Goal: Task Accomplishment & Management: Use online tool/utility

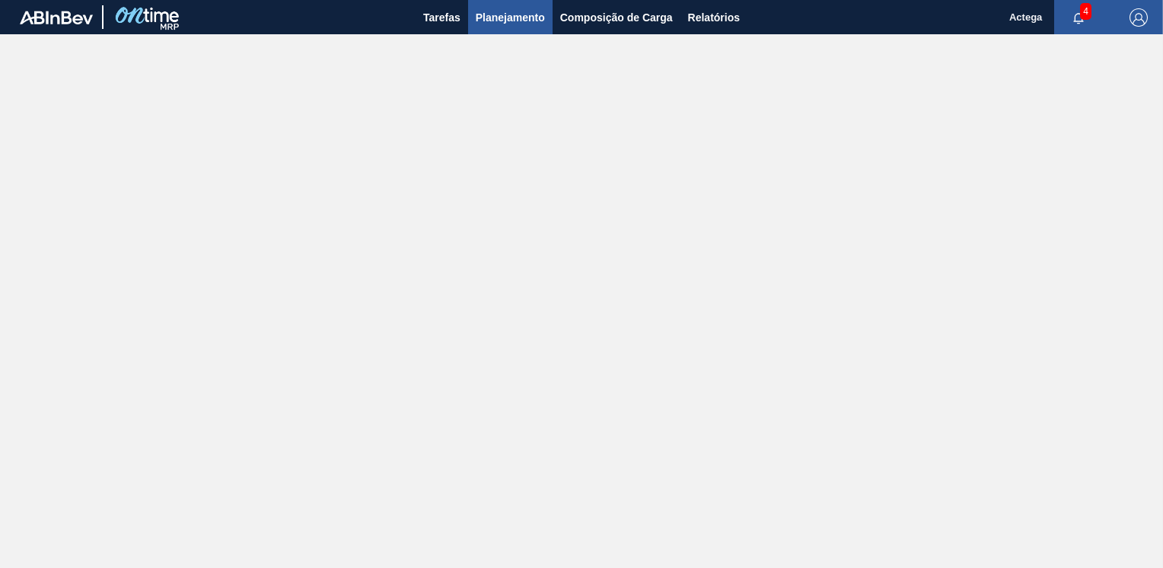
click at [509, 18] on span "Planejamento" at bounding box center [510, 17] width 69 height 18
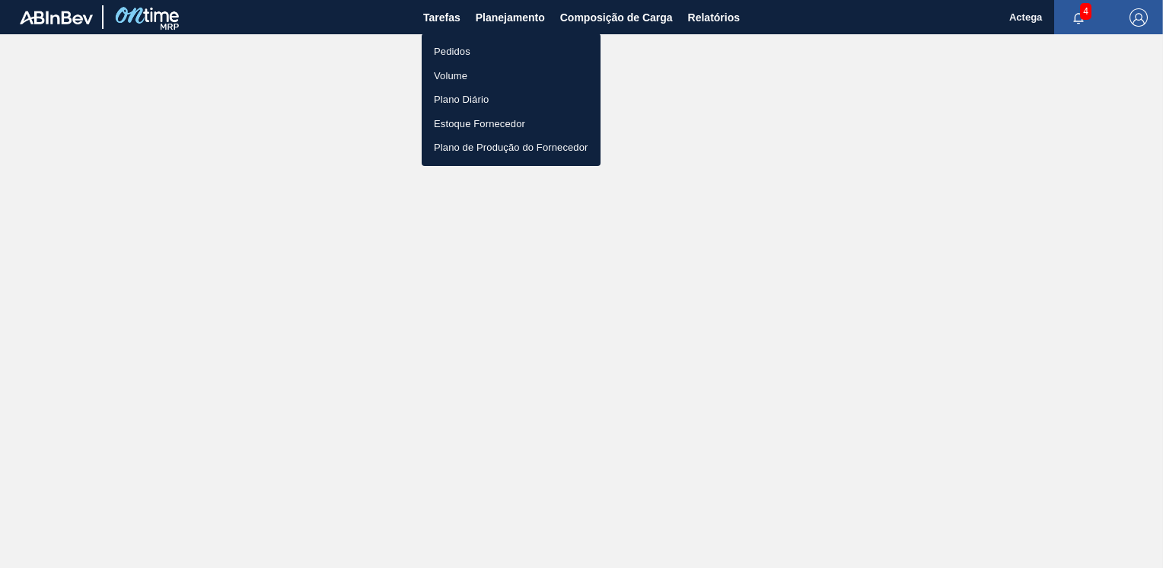
click at [465, 44] on li "Pedidos" at bounding box center [511, 52] width 179 height 24
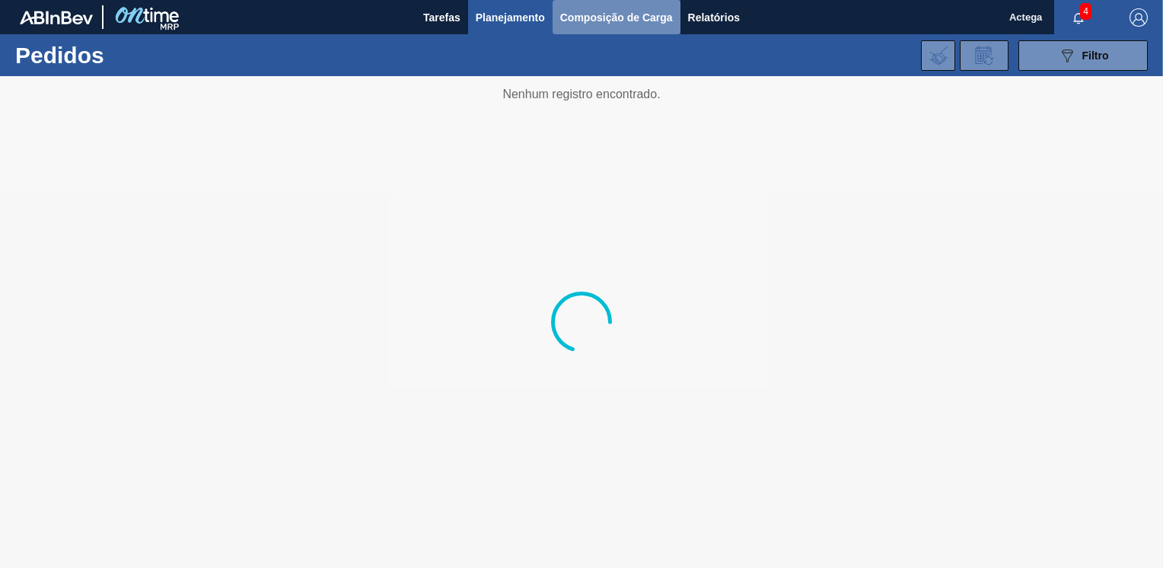
click at [612, 13] on span "Composição de Carga" at bounding box center [616, 17] width 113 height 18
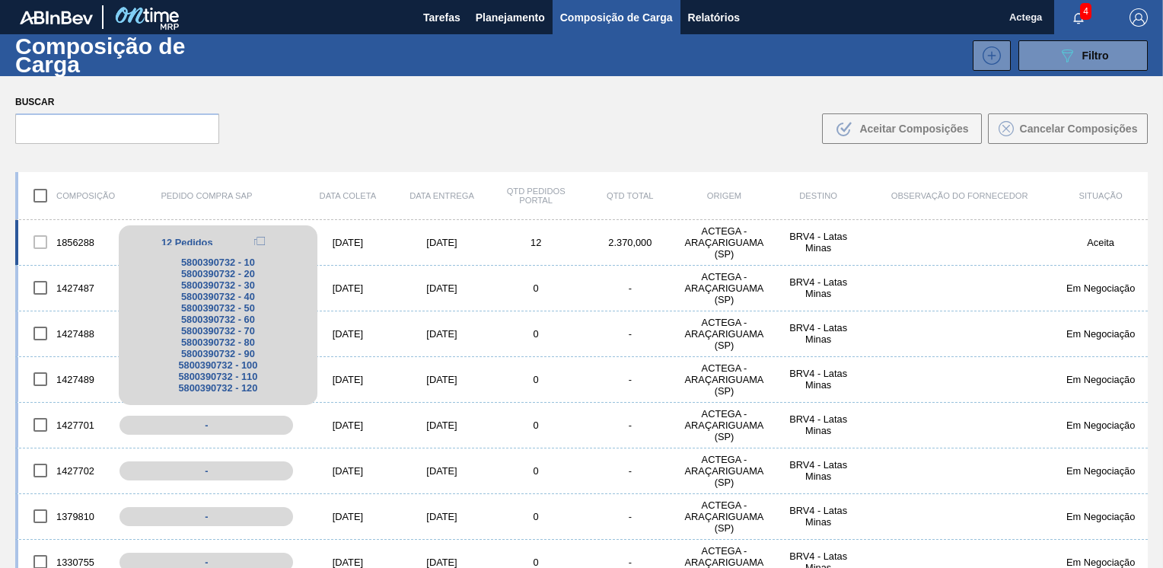
click at [212, 234] on div "12 Pedidos" at bounding box center [218, 242] width 176 height 18
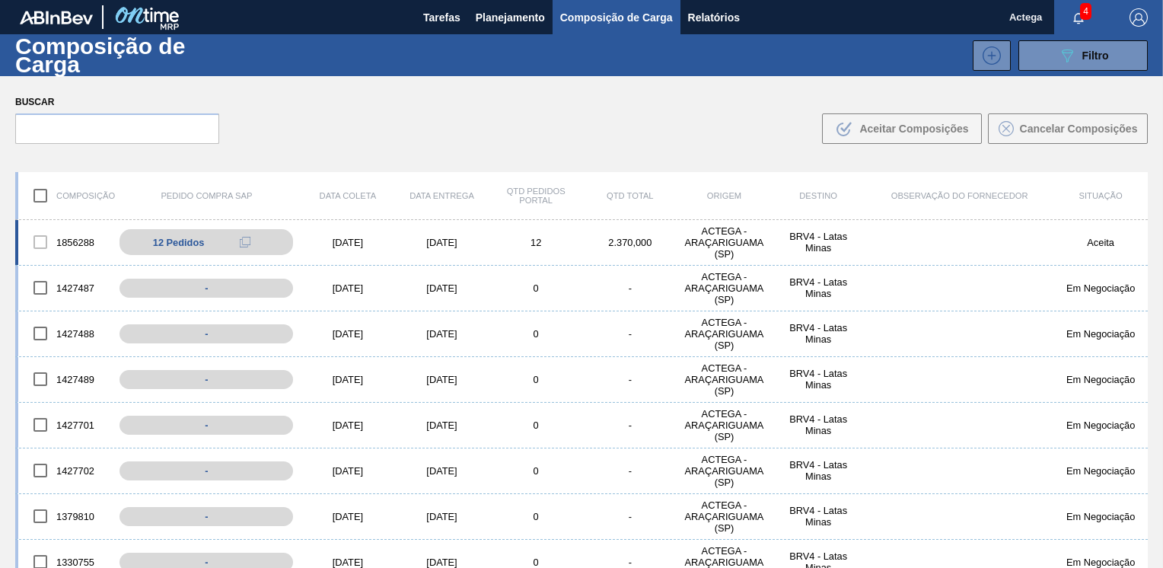
click at [381, 250] on div "1856288 12 Pedidos 5800390732 - 10 5800390732 - 20 5800390732 - 30 5800390732 -…" at bounding box center [581, 243] width 1133 height 46
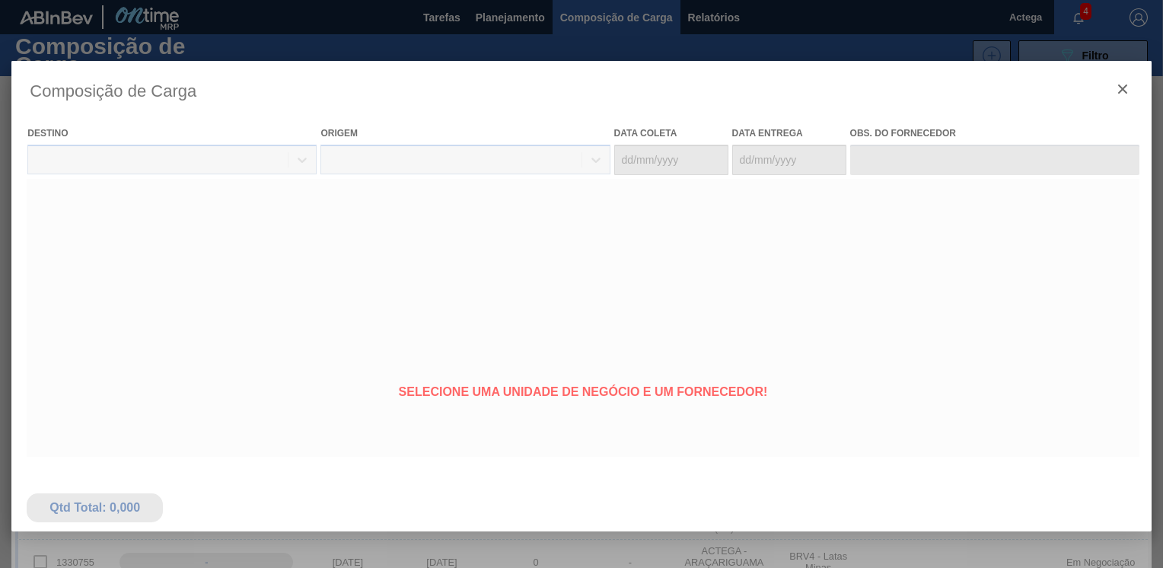
type coleta "[DATE]"
type Entrega "[DATE]"
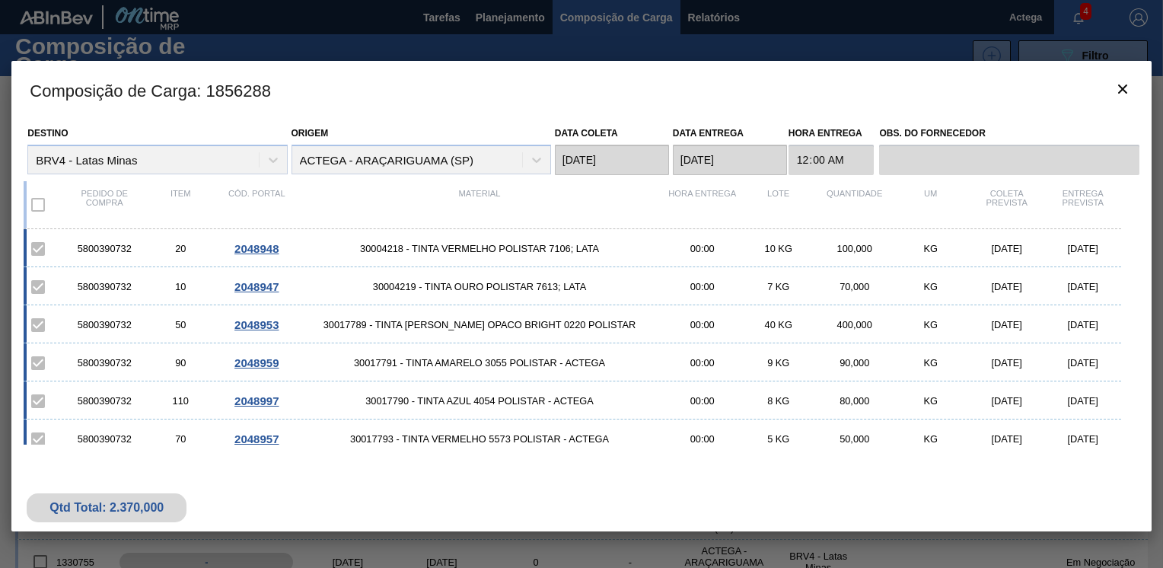
scroll to position [228, 0]
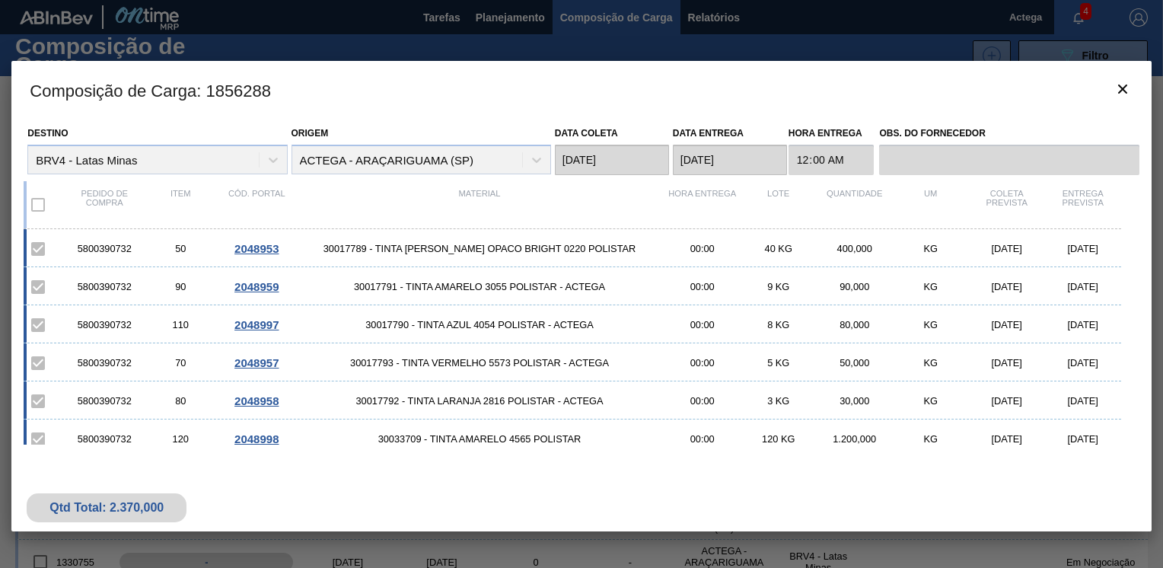
drag, startPoint x: 1133, startPoint y: 355, endPoint x: 1133, endPoint y: 346, distance: 8.4
click at [1133, 346] on div "Destino BRV4 - [PERSON_NAME] Origem ACTEGA - ARAÇARIGUAMA (SP) Data [PERSON_NAM…" at bounding box center [581, 288] width 1140 height 338
click at [1130, 352] on div "5800390732 30 2048949 30006546 - TINTA AMARELO POLISTAR AM4006; LATA 00:00 1 PP…" at bounding box center [578, 229] width 1109 height 457
click at [1133, 349] on div "Destino BRV4 - [PERSON_NAME] Origem ACTEGA - ARAÇARIGUAMA (SP) Data [PERSON_NAM…" at bounding box center [581, 288] width 1140 height 338
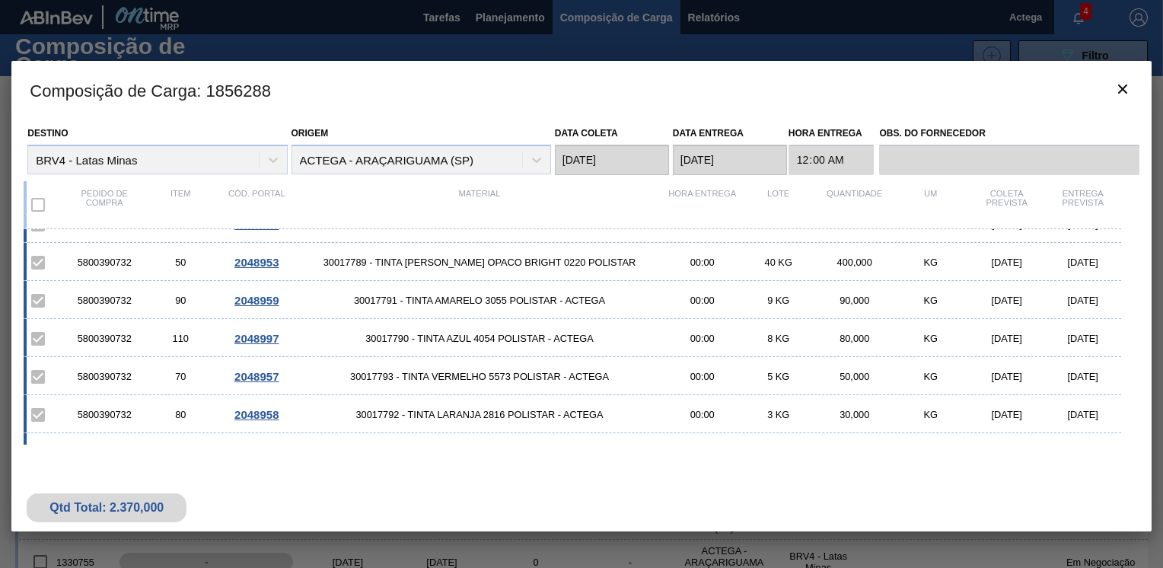
scroll to position [241, 0]
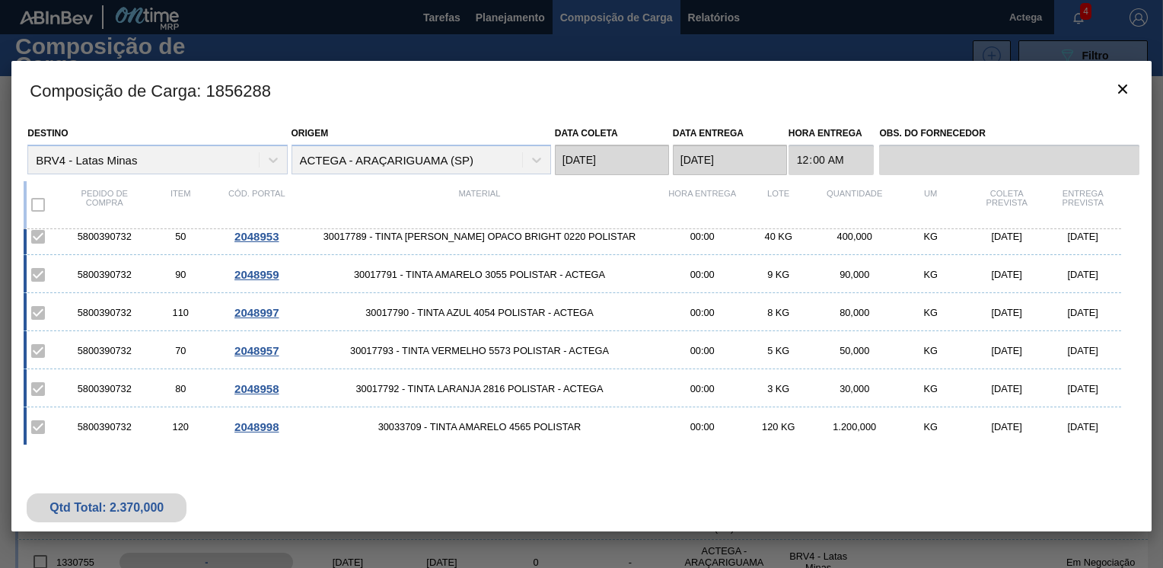
drag, startPoint x: 1133, startPoint y: 373, endPoint x: 1134, endPoint y: 363, distance: 10.0
click at [1134, 363] on div "Destino BRV4 - [PERSON_NAME] Origem ACTEGA - ARAÇARIGUAMA (SP) Data [PERSON_NAM…" at bounding box center [581, 288] width 1140 height 338
drag, startPoint x: 1134, startPoint y: 363, endPoint x: 1139, endPoint y: 397, distance: 33.8
click at [1139, 397] on div "Destino BRV4 - [PERSON_NAME] Origem ACTEGA - ARAÇARIGUAMA (SP) Data [PERSON_NAM…" at bounding box center [581, 288] width 1140 height 338
click at [1008, 495] on div "Qtd Total: 2.370,000" at bounding box center [581, 494] width 1140 height 75
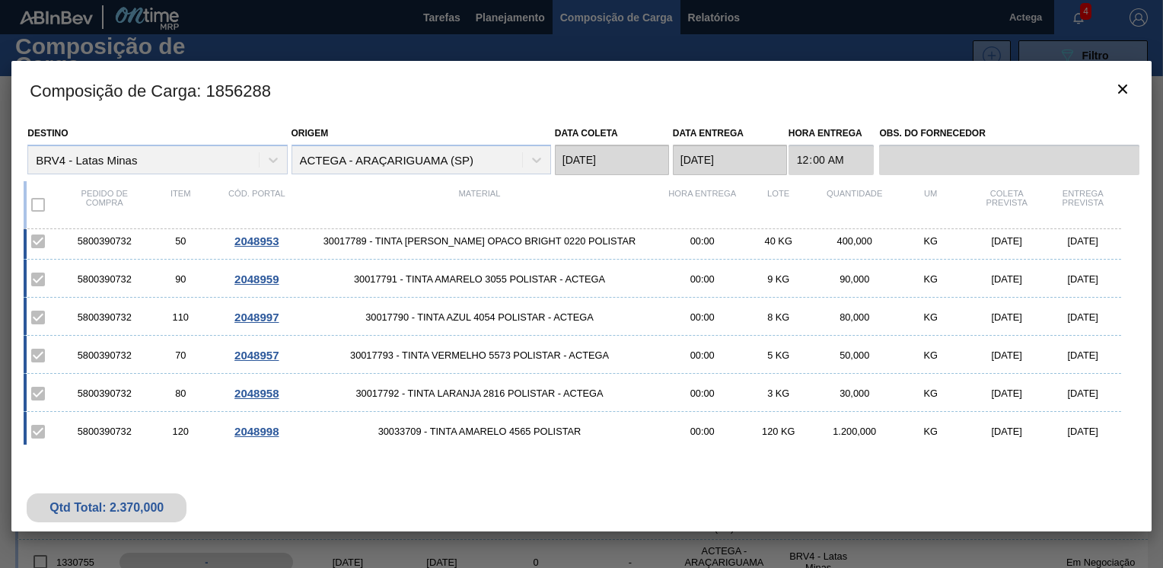
scroll to position [234, 0]
